Goal: Information Seeking & Learning: Learn about a topic

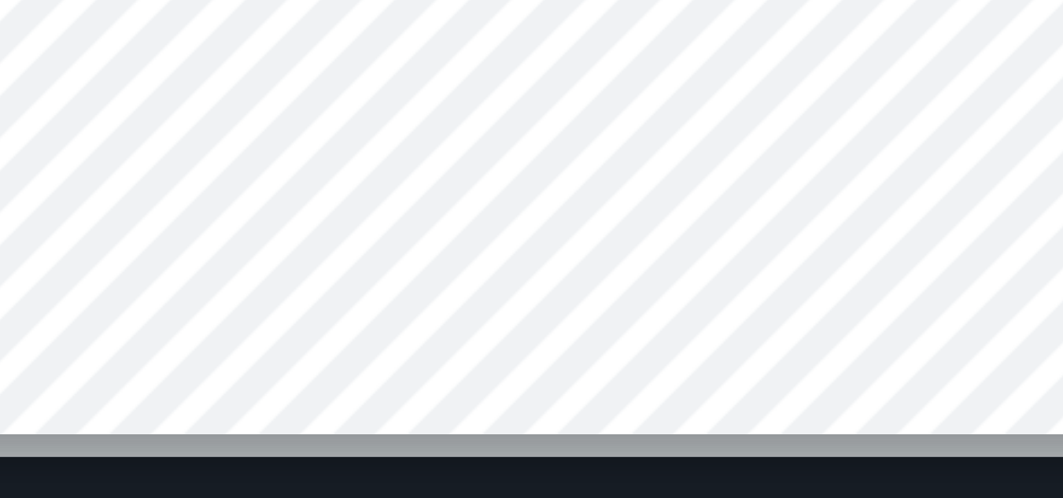
click at [866, 357] on div "To explore the theme of 'identity', took a selection of portraits of myself – w…" at bounding box center [717, 253] width 645 height 363
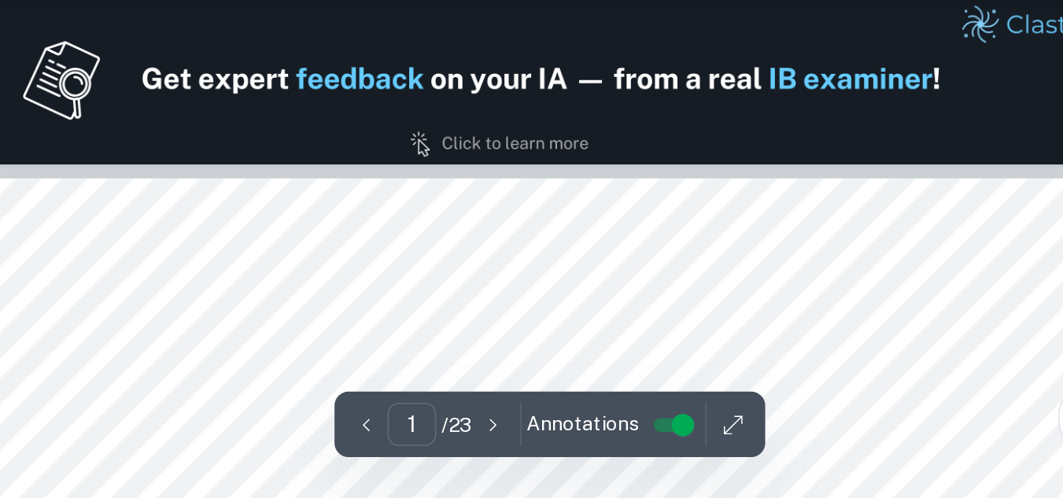
type input "2"
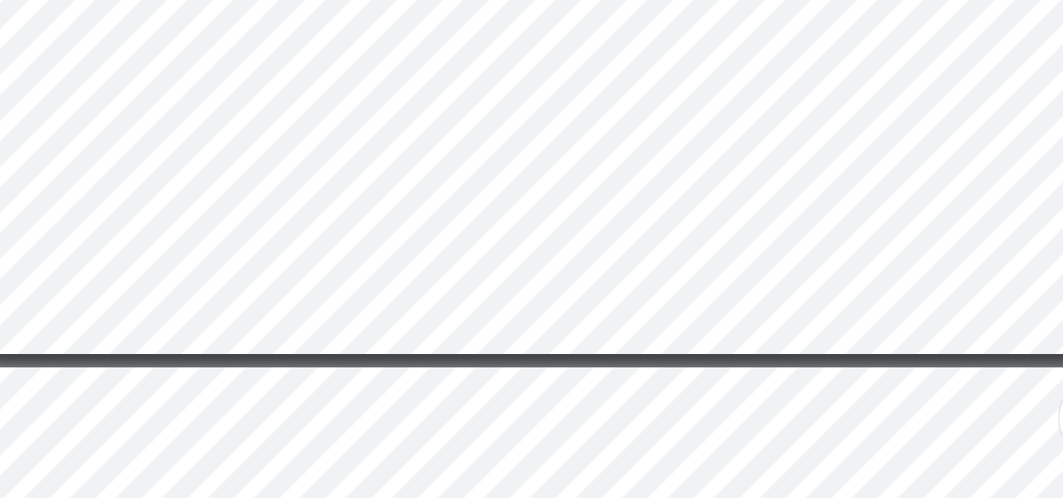
scroll to position [500, 0]
